Goal: Task Accomplishment & Management: Use online tool/utility

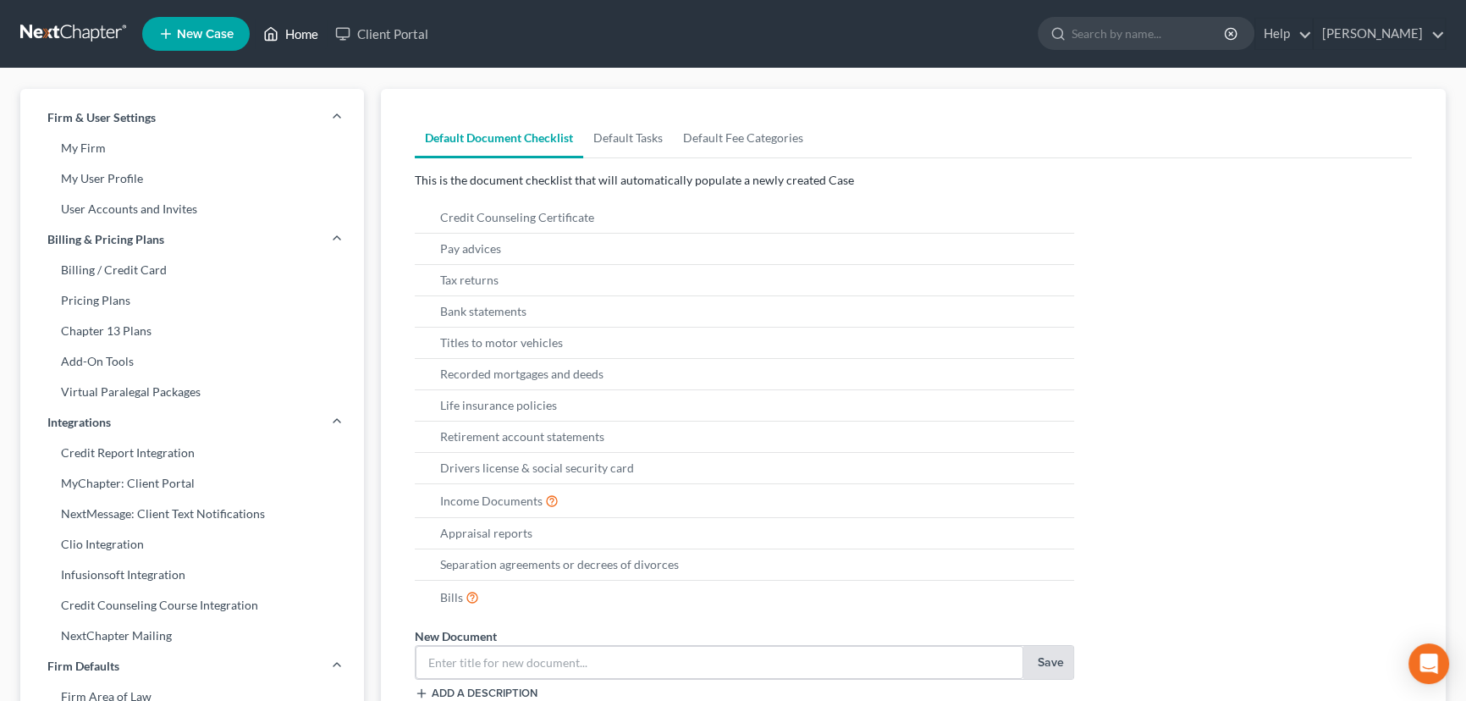
click at [288, 30] on link "Home" at bounding box center [291, 34] width 72 height 30
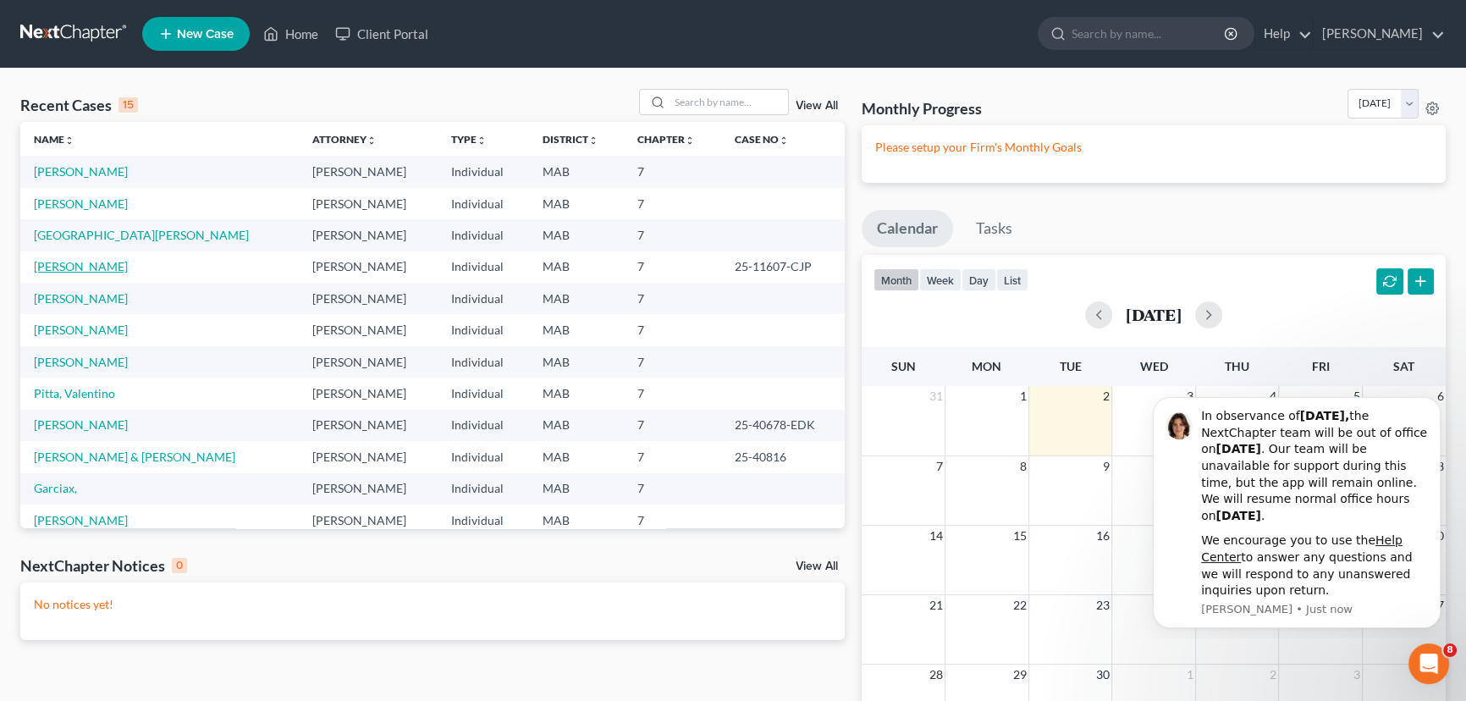
click at [69, 262] on link "[PERSON_NAME]" at bounding box center [81, 266] width 94 height 14
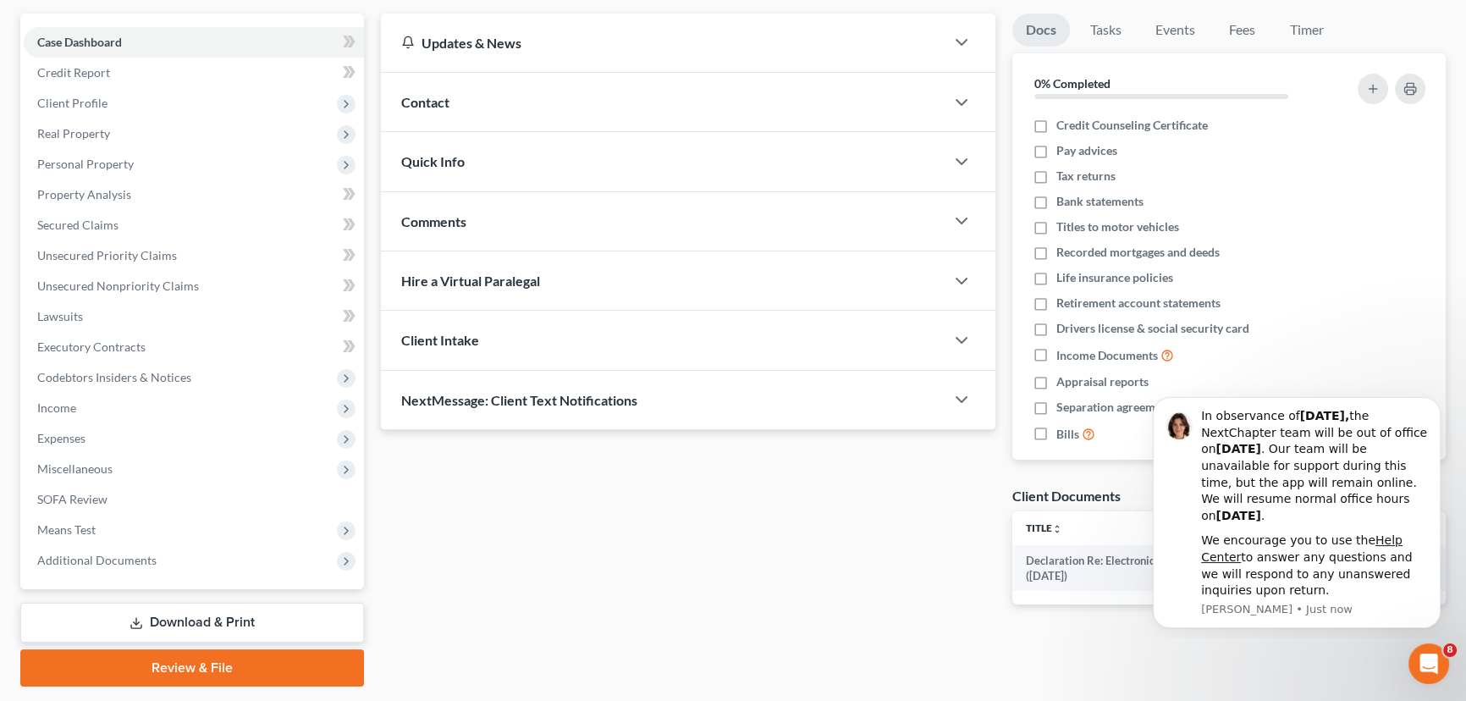
scroll to position [196, 0]
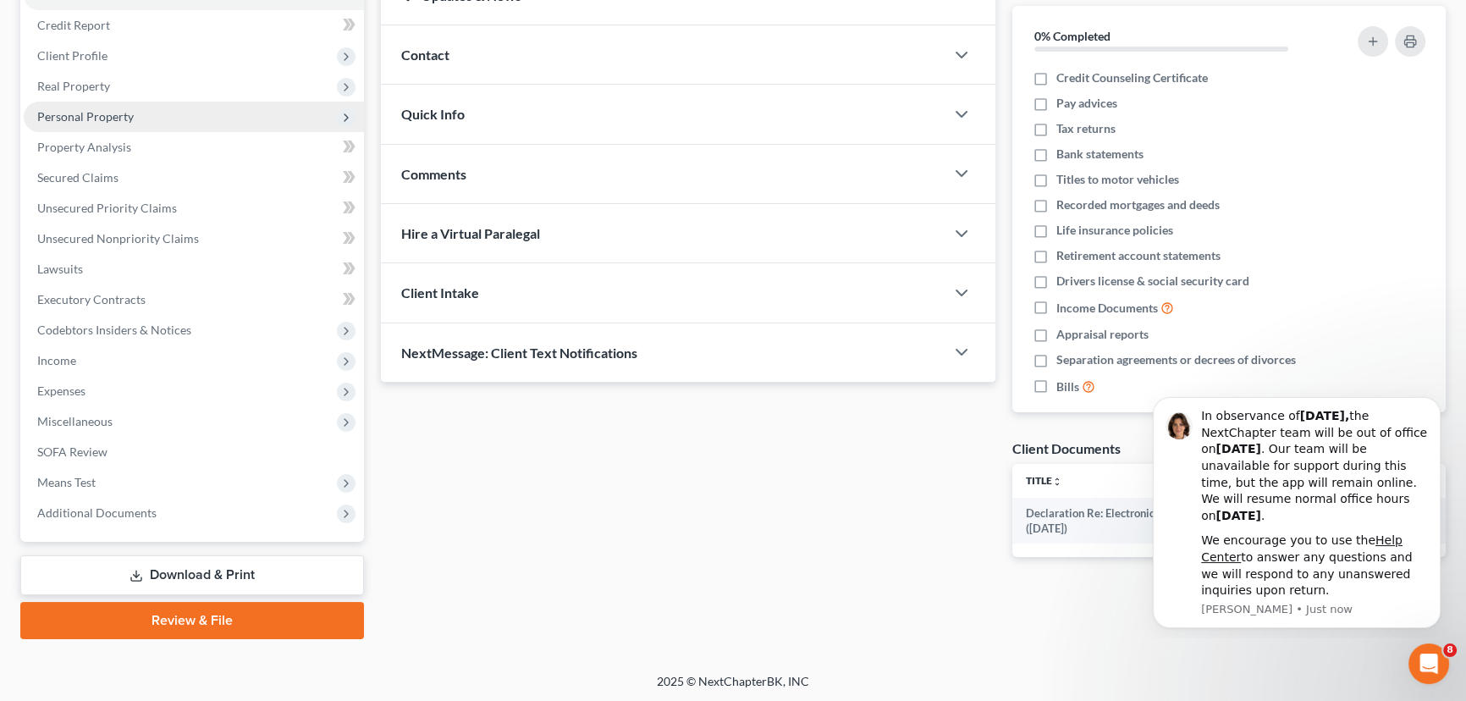
click at [69, 115] on span "Personal Property" at bounding box center [85, 116] width 97 height 14
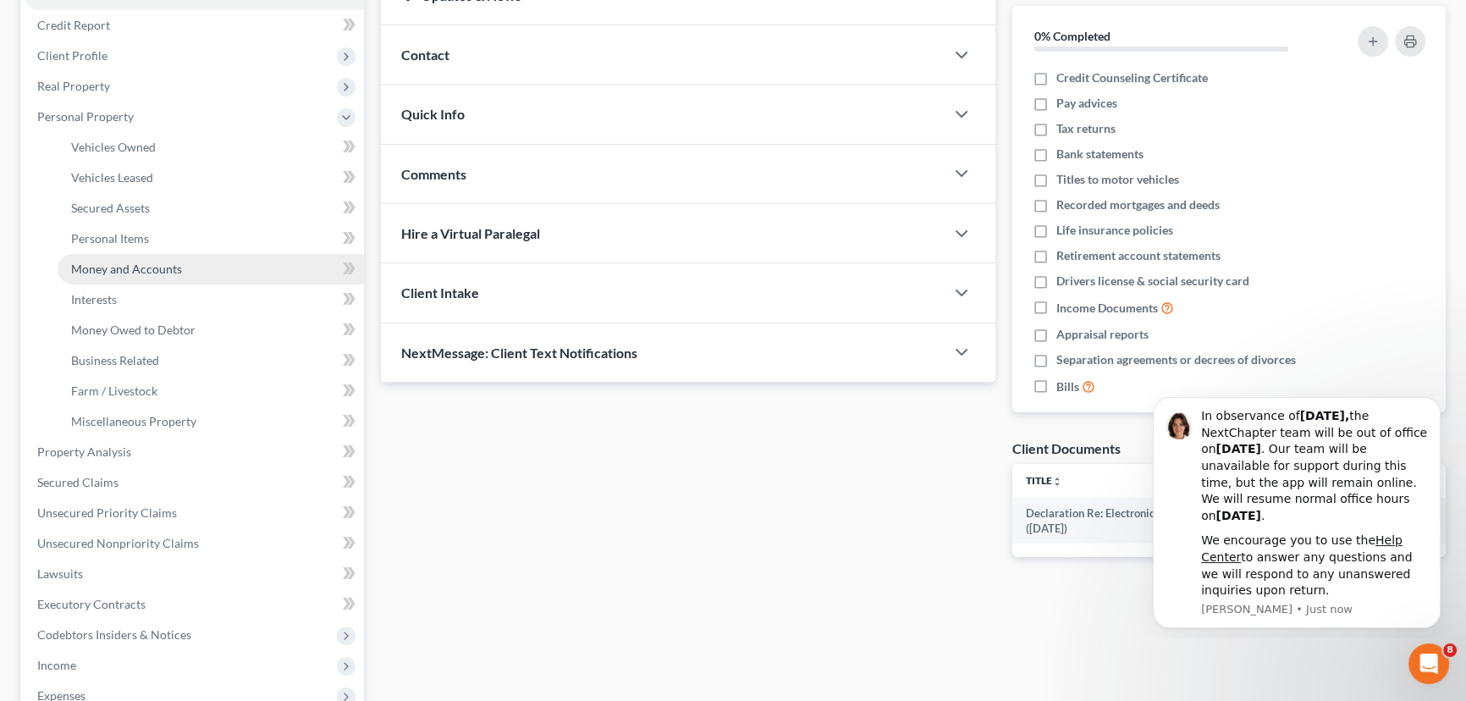
click at [106, 262] on span "Money and Accounts" at bounding box center [126, 269] width 111 height 14
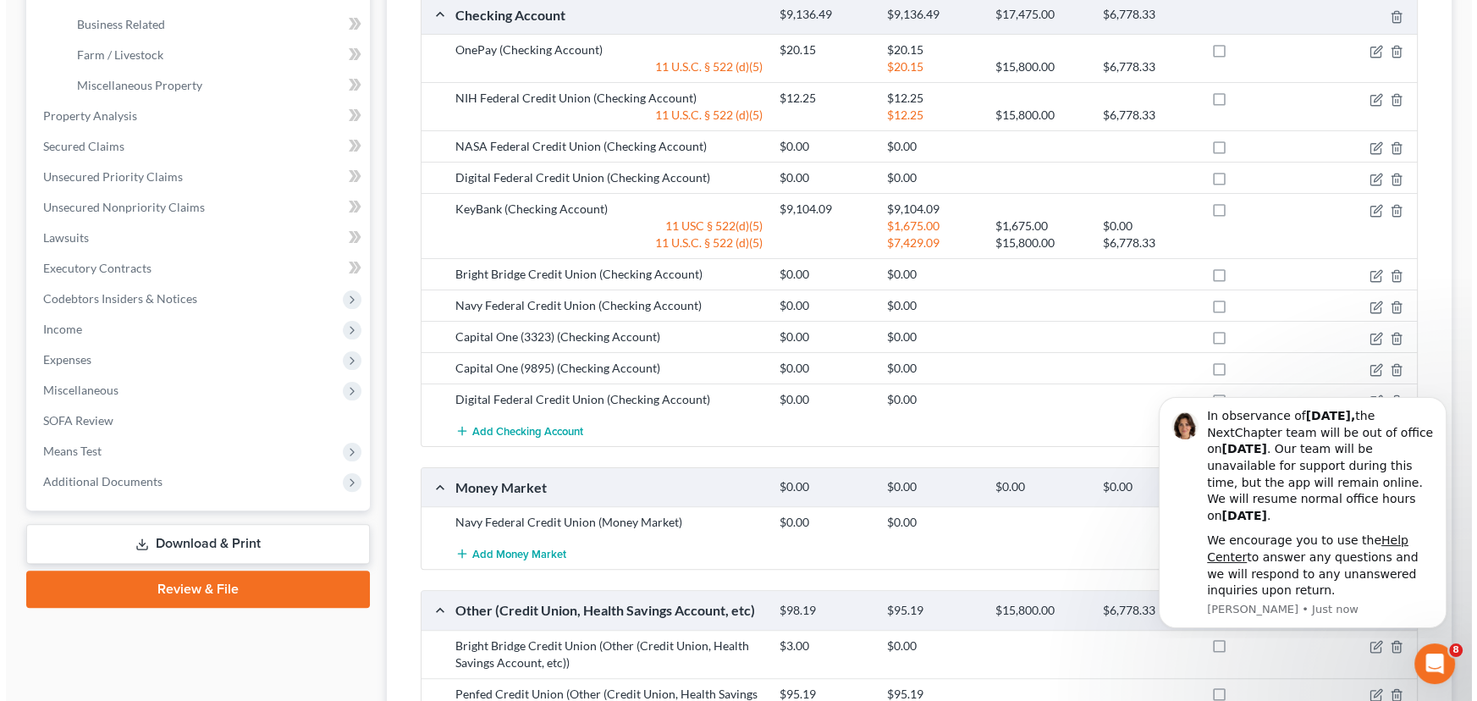
scroll to position [538, 0]
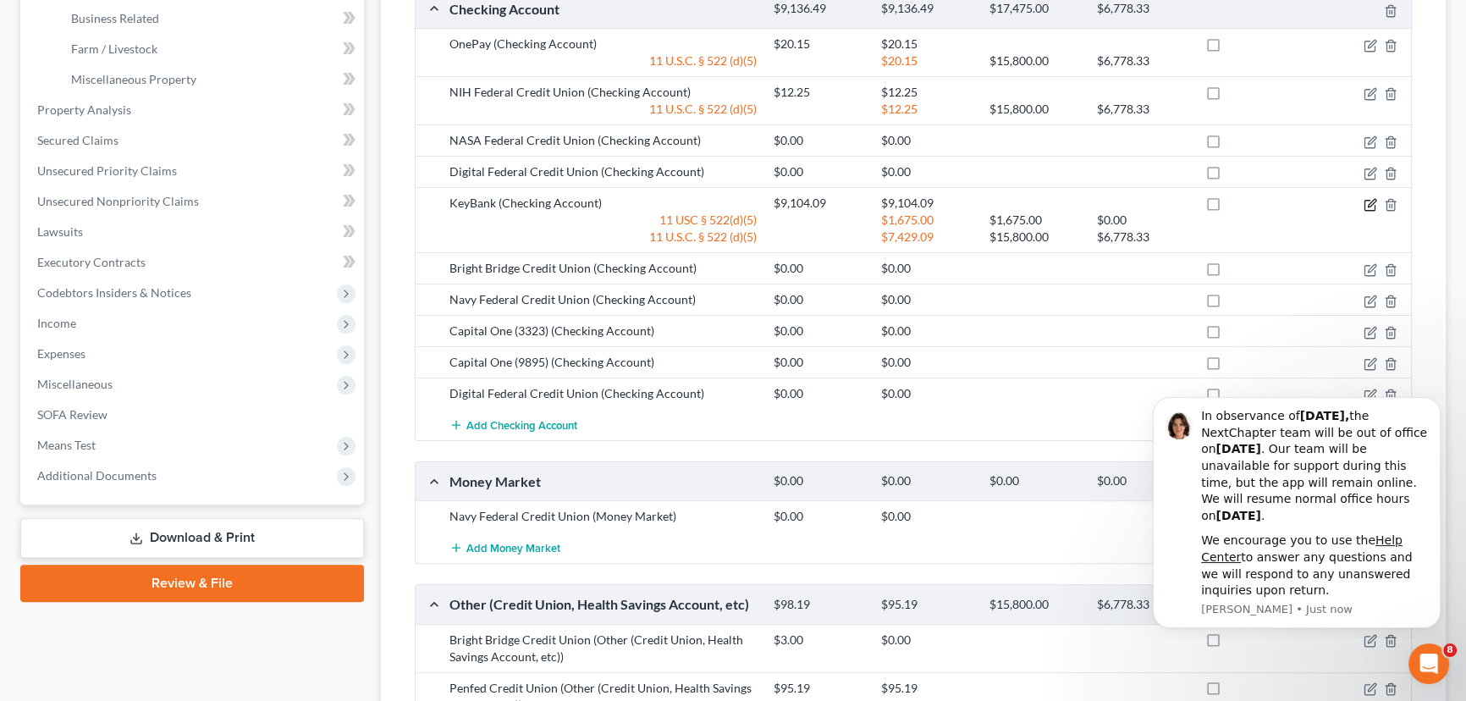
click at [1370, 201] on icon "button" at bounding box center [1372, 203] width 8 height 8
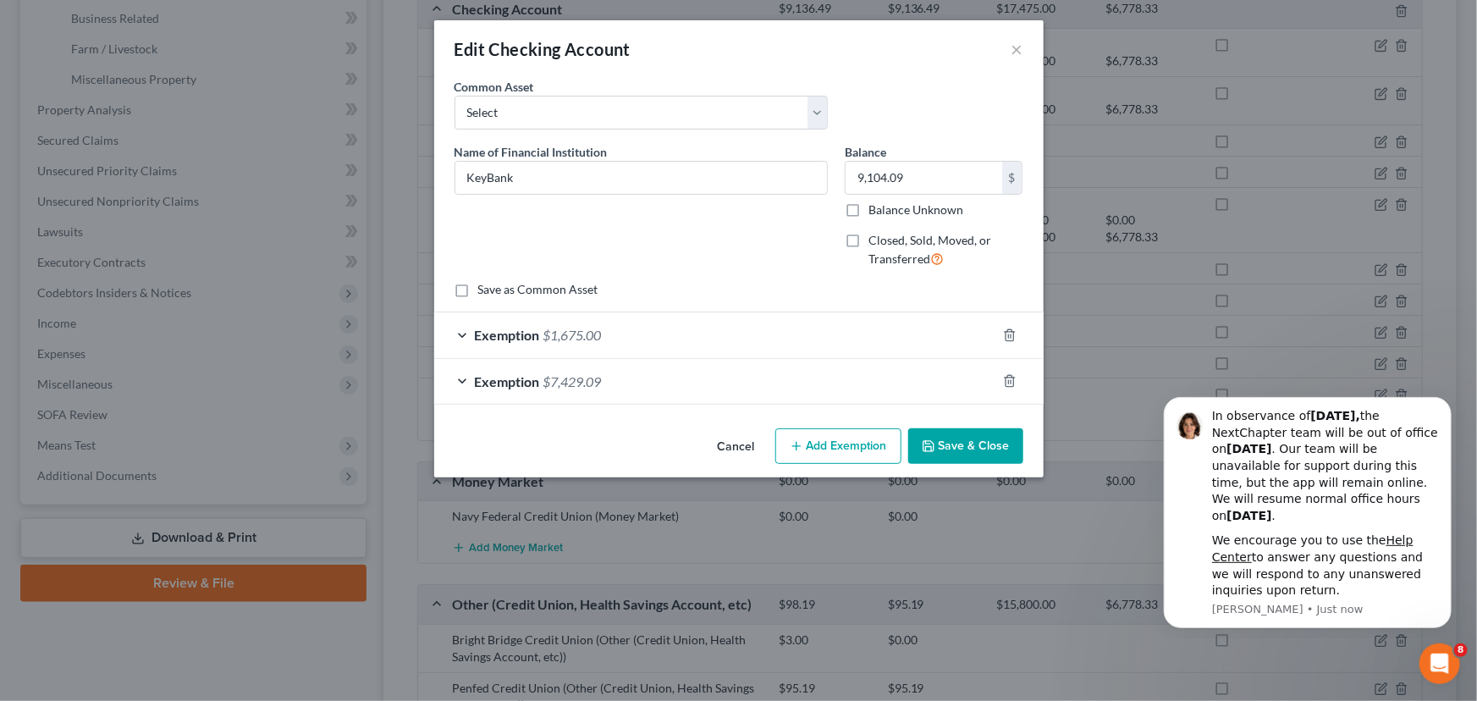
click at [465, 381] on div "Exemption $7,429.09" at bounding box center [715, 381] width 562 height 45
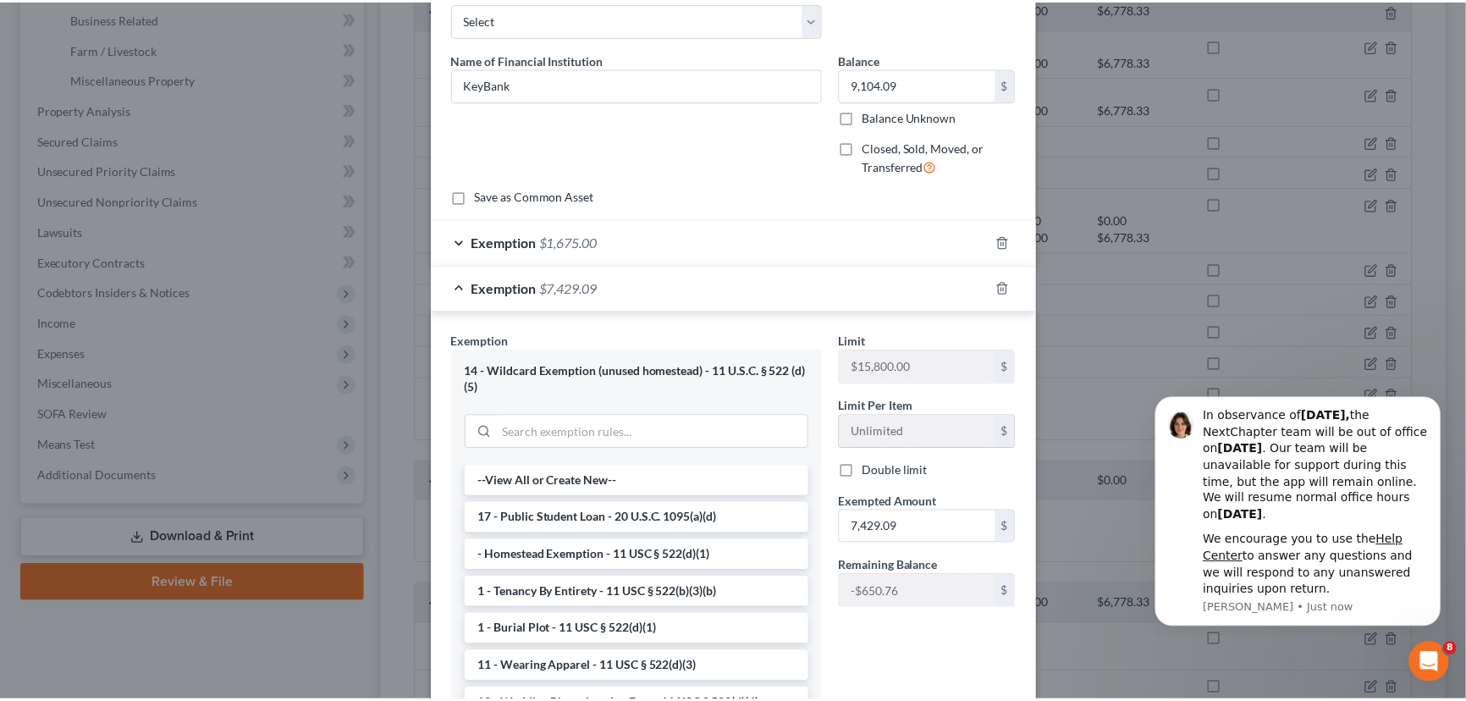
scroll to position [0, 0]
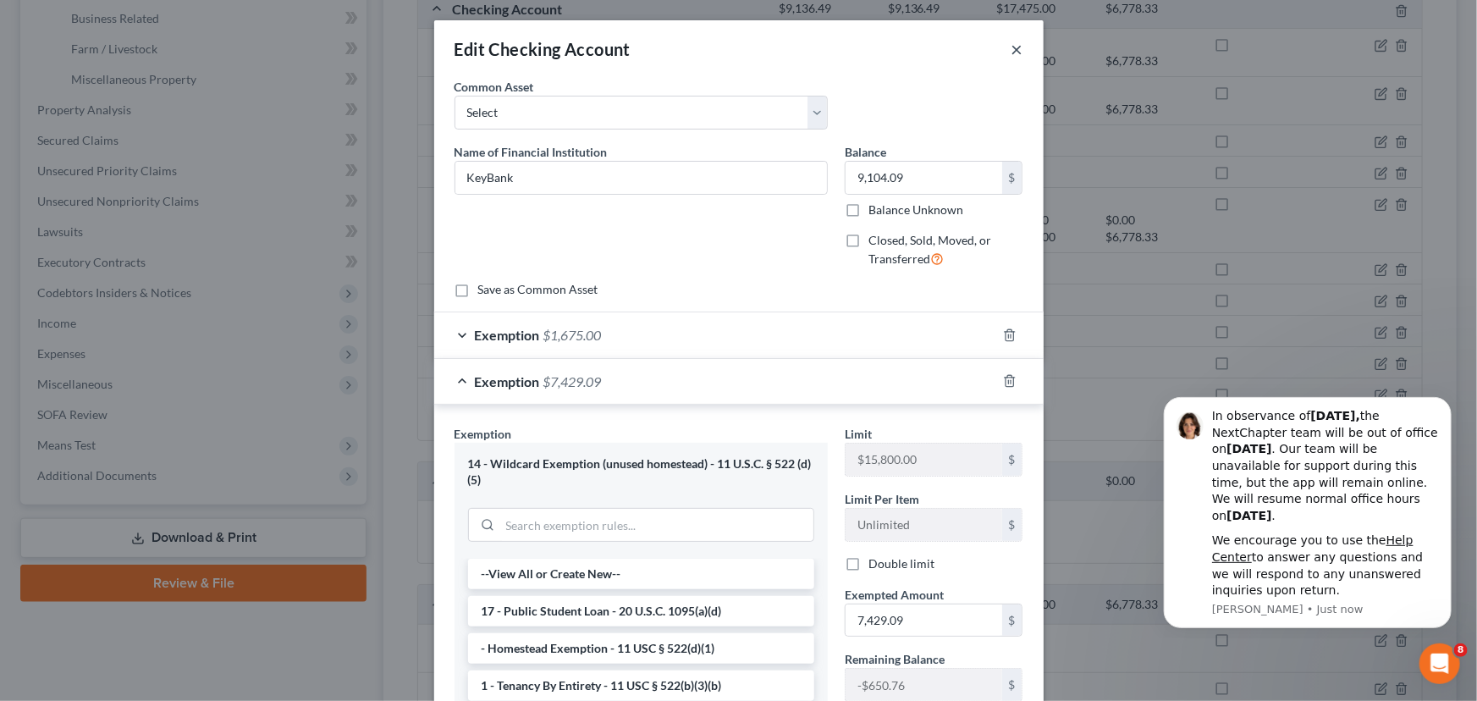
click at [1012, 50] on button "×" at bounding box center [1018, 49] width 12 height 20
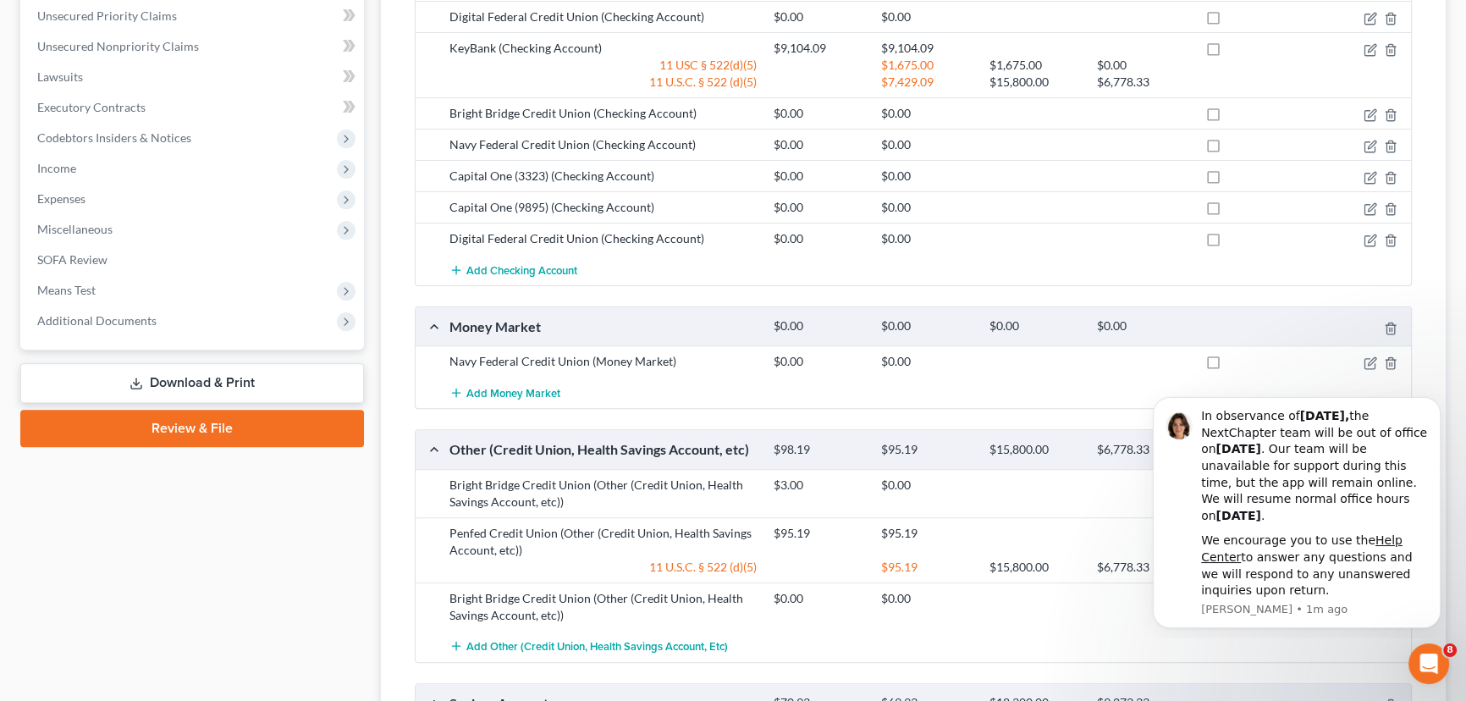
scroll to position [692, 0]
